Goal: Book appointment/travel/reservation

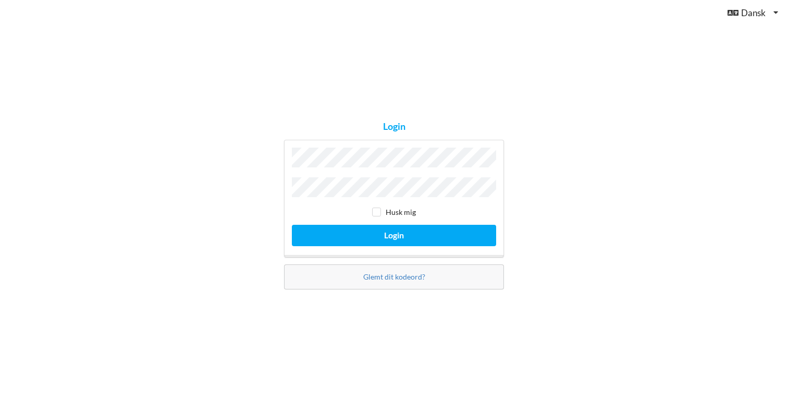
click at [394, 232] on button "Login" at bounding box center [394, 235] width 204 height 21
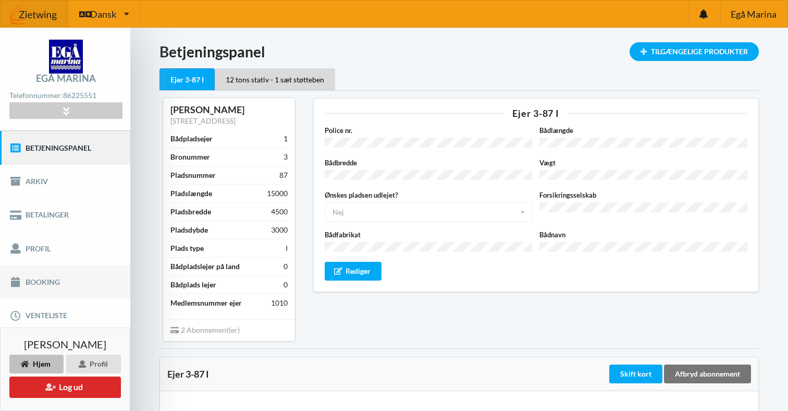
click at [55, 284] on link "Booking" at bounding box center [65, 281] width 130 height 33
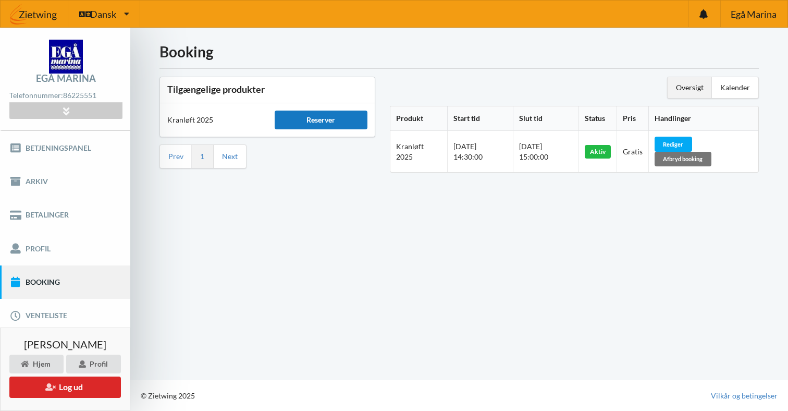
click at [315, 118] on div "Reserver" at bounding box center [321, 120] width 93 height 19
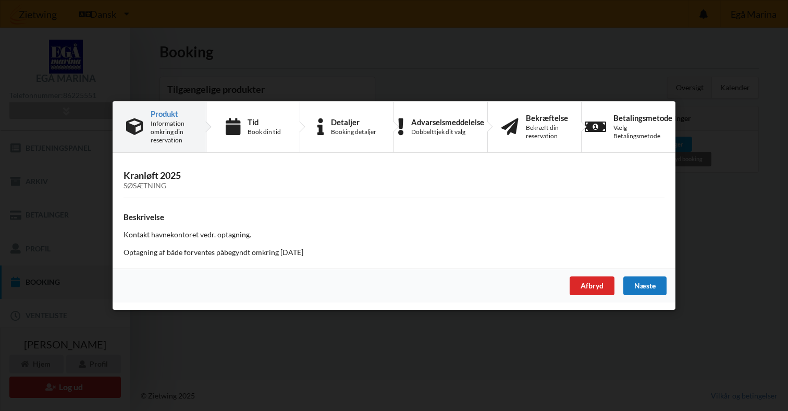
click at [648, 282] on div "Næste" at bounding box center [644, 285] width 43 height 19
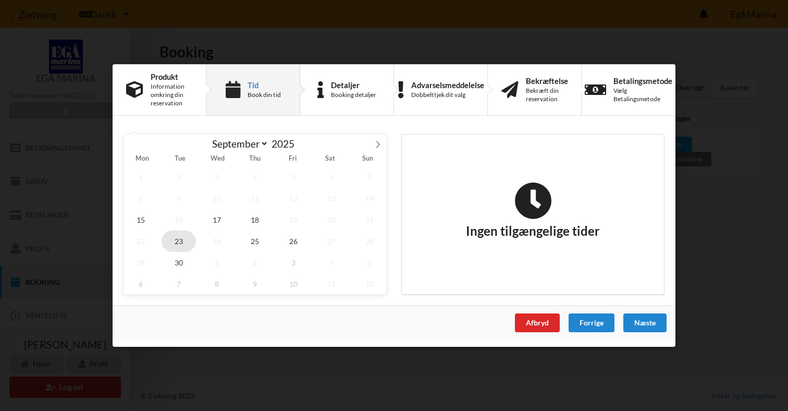
click at [179, 240] on span "23" at bounding box center [179, 240] width 34 height 21
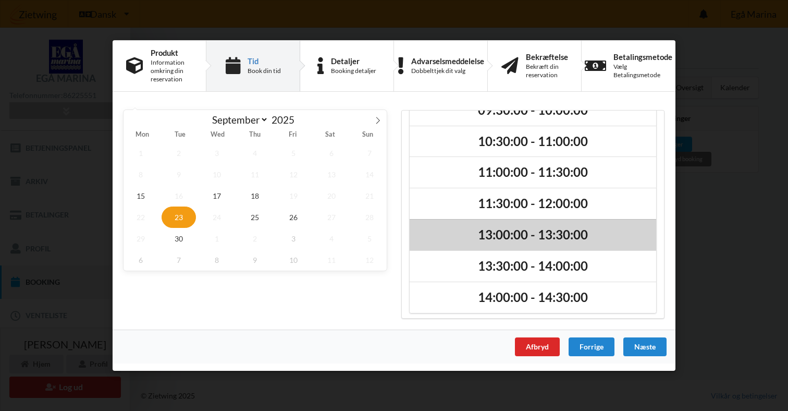
scroll to position [23, 0]
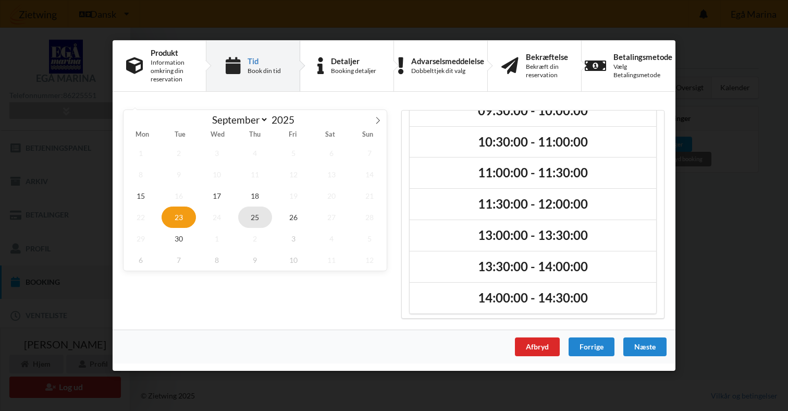
click at [255, 221] on span "25" at bounding box center [255, 216] width 34 height 21
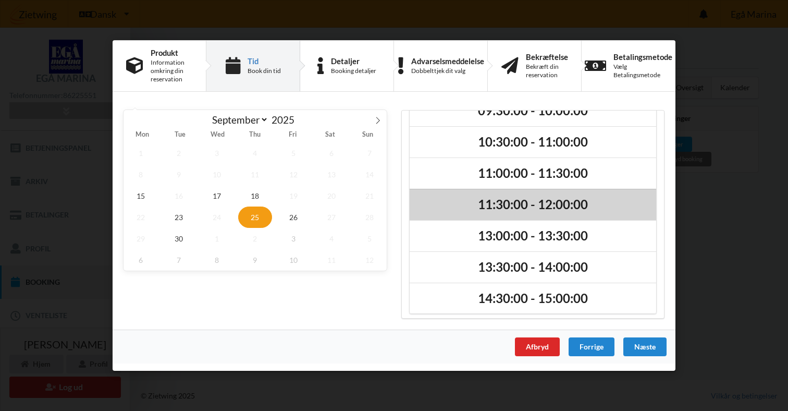
scroll to position [84, 0]
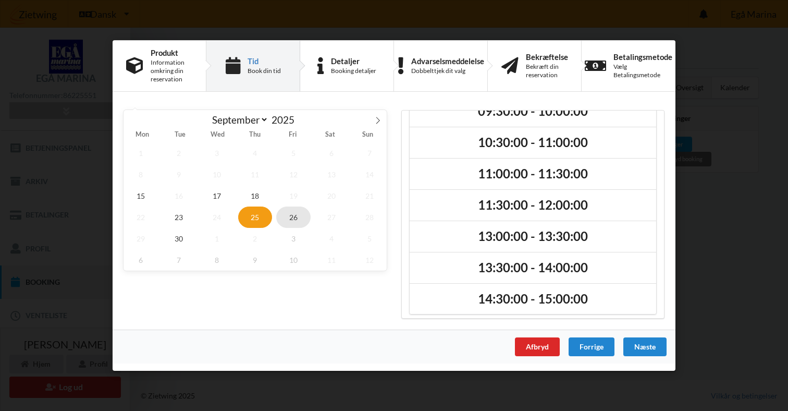
click at [293, 217] on span "26" at bounding box center [293, 216] width 34 height 21
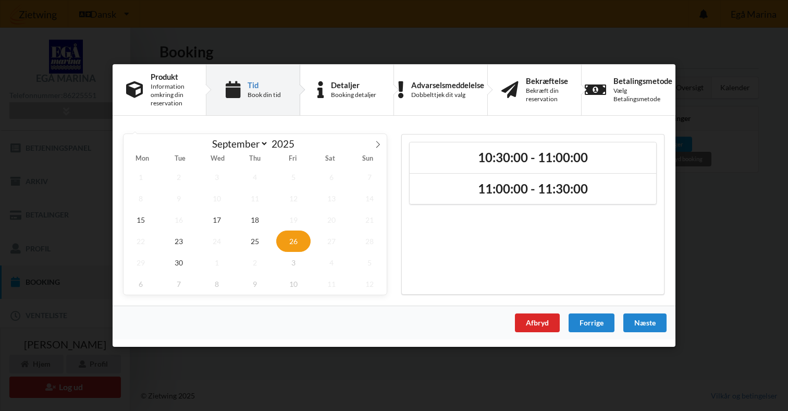
scroll to position [0, 0]
click at [256, 237] on span "25" at bounding box center [255, 240] width 34 height 21
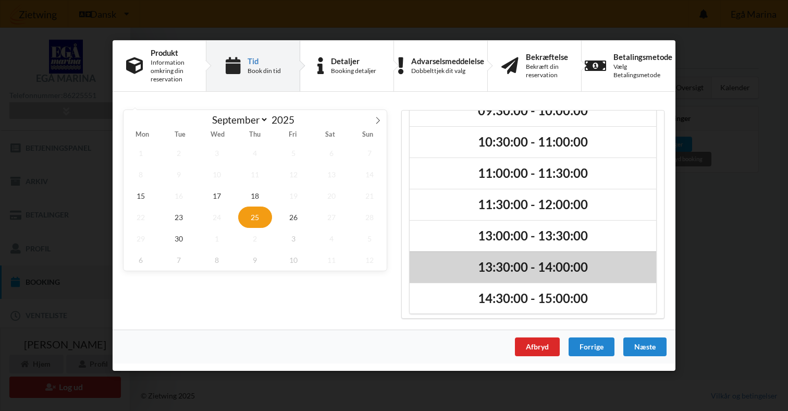
scroll to position [84, 0]
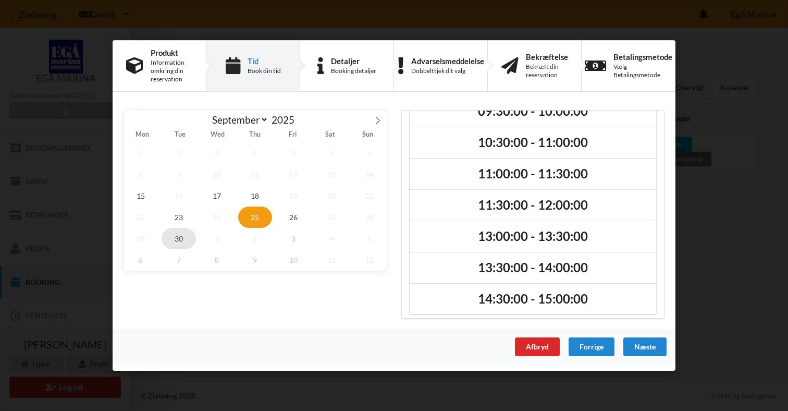
click at [176, 235] on span "30" at bounding box center [179, 238] width 34 height 21
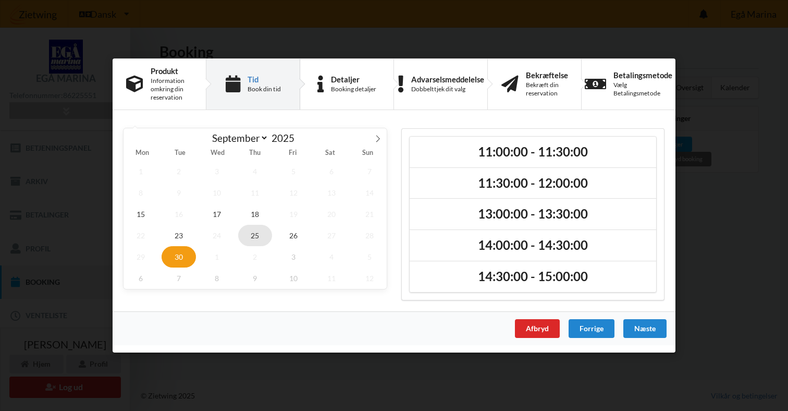
click at [248, 236] on span "25" at bounding box center [255, 235] width 34 height 21
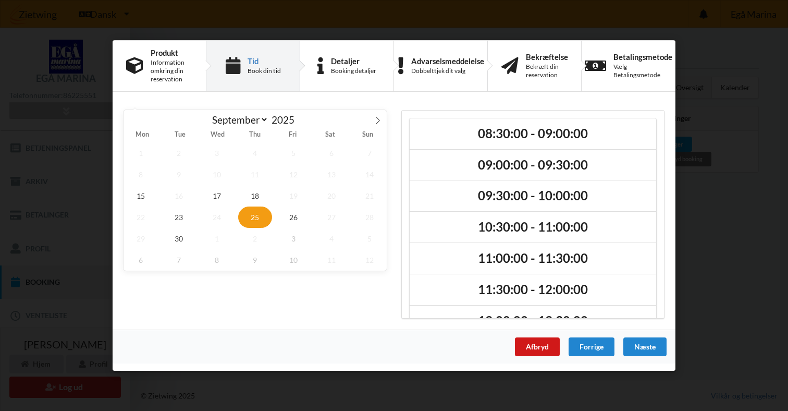
click at [549, 341] on div "Afbryd" at bounding box center [537, 346] width 45 height 19
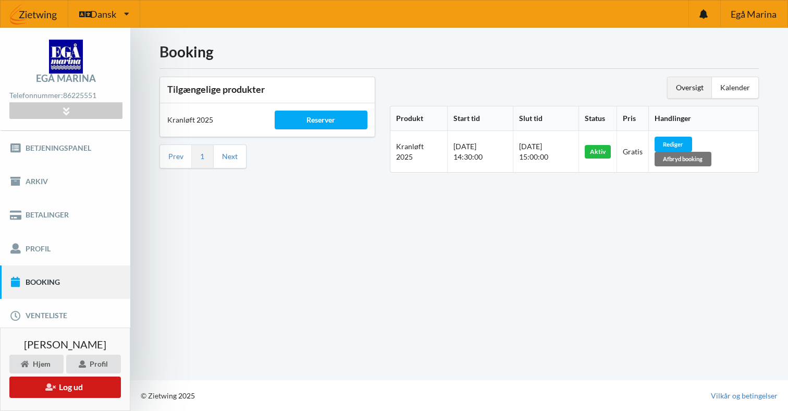
click at [62, 383] on button "Log ud" at bounding box center [65, 386] width 112 height 21
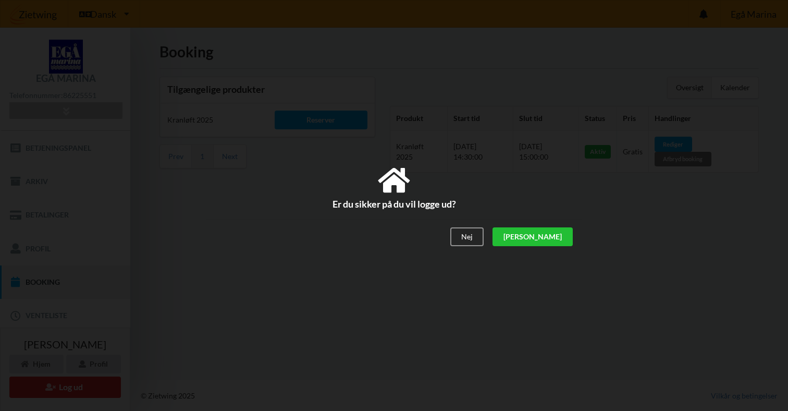
click at [553, 239] on div "[PERSON_NAME]" at bounding box center [533, 237] width 80 height 19
